Goal: Task Accomplishment & Management: Manage account settings

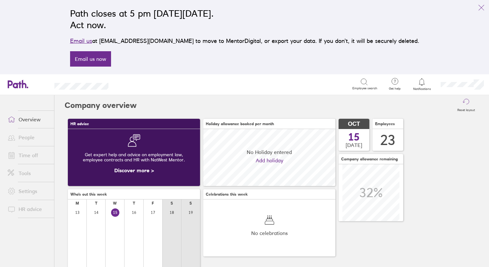
scroll to position [57, 57]
click at [24, 156] on link "Time off" at bounding box center [29, 155] width 52 height 13
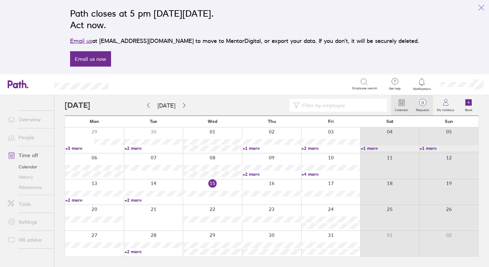
click at [426, 105] on span "0" at bounding box center [422, 102] width 21 height 5
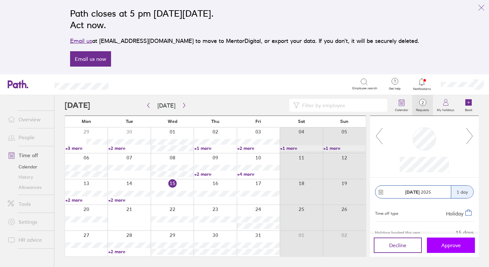
click at [447, 246] on span "Approve" at bounding box center [452, 245] width 20 height 6
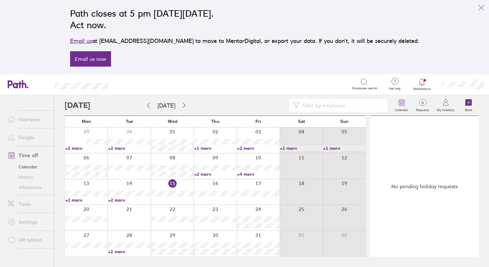
click at [29, 142] on link "People" at bounding box center [29, 137] width 52 height 13
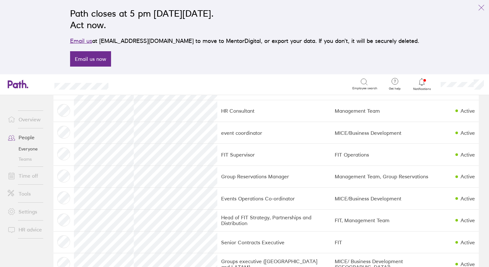
scroll to position [251, 0]
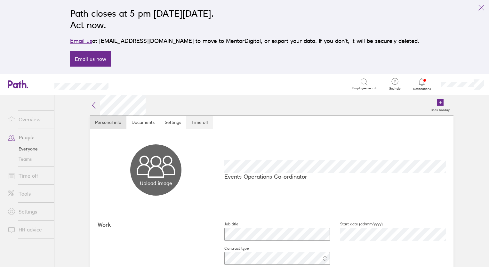
click at [195, 119] on link "Time off" at bounding box center [199, 122] width 27 height 13
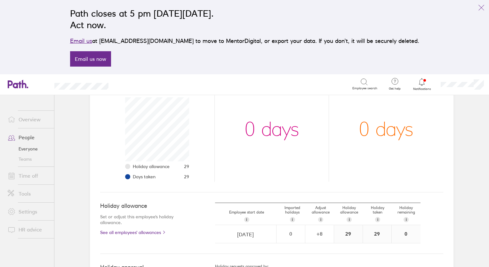
scroll to position [96, 0]
click at [27, 140] on link "People" at bounding box center [29, 137] width 52 height 13
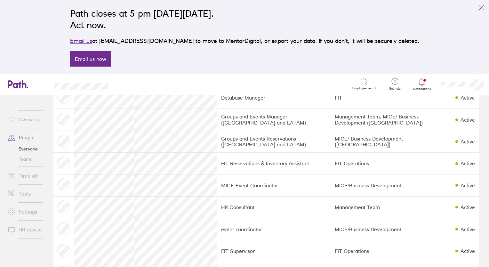
scroll to position [155, 0]
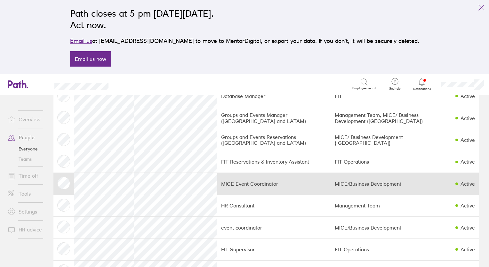
click at [470, 181] on td "Active" at bounding box center [465, 184] width 27 height 22
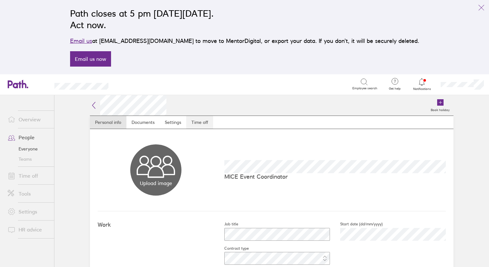
click at [196, 124] on link "Time off" at bounding box center [199, 122] width 27 height 13
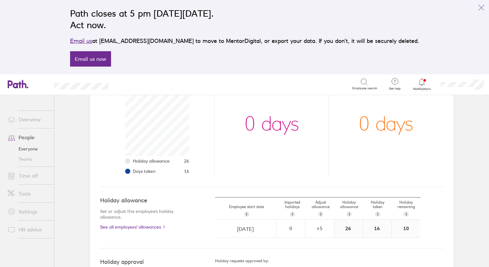
scroll to position [108, 0]
